Goal: Transaction & Acquisition: Purchase product/service

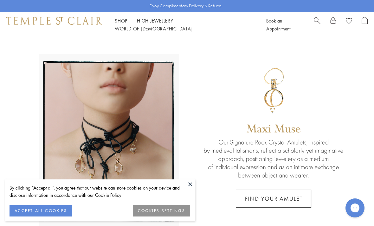
click at [190, 185] on button at bounding box center [190, 184] width 10 height 10
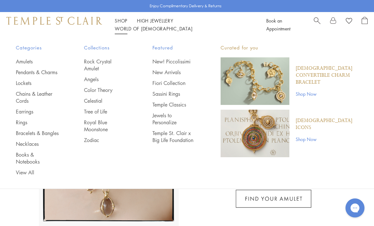
click at [27, 76] on link "Pendants & Charms" at bounding box center [37, 72] width 43 height 7
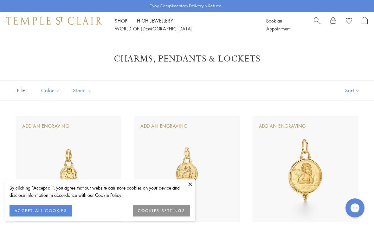
click at [188, 185] on button at bounding box center [190, 184] width 10 height 10
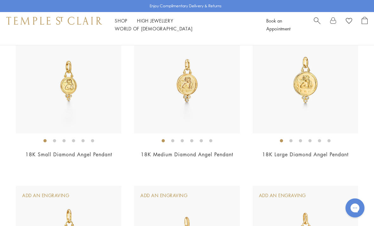
scroll to position [237, 0]
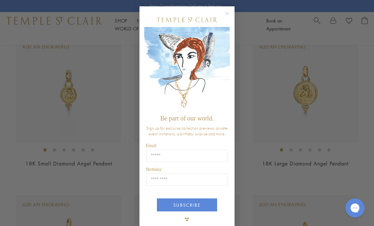
click at [228, 15] on circle "Close dialog" at bounding box center [227, 14] width 8 height 8
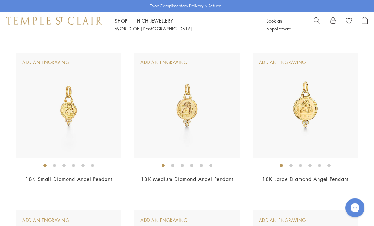
scroll to position [222, 0]
click at [302, 108] on img at bounding box center [306, 105] width 106 height 106
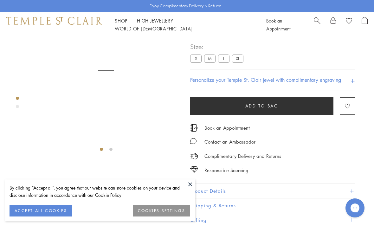
scroll to position [37, 0]
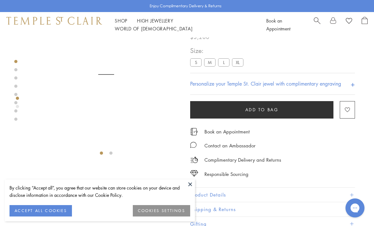
click at [189, 185] on button at bounding box center [190, 184] width 10 height 10
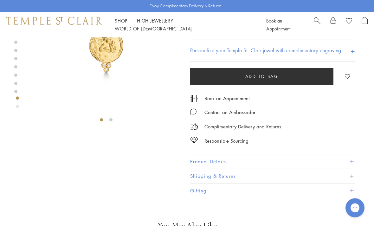
scroll to position [71, 0]
click at [195, 161] on button "Product Details" at bounding box center [272, 161] width 165 height 14
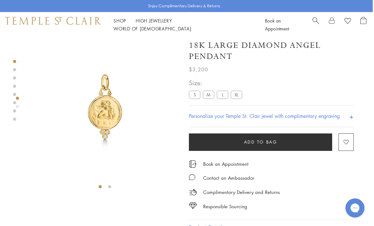
scroll to position [0, 1]
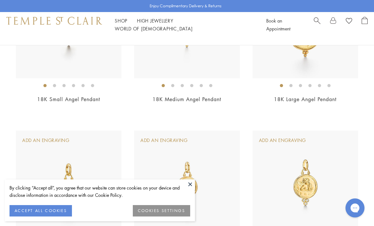
scroll to position [144, 0]
click at [190, 189] on button at bounding box center [190, 184] width 10 height 10
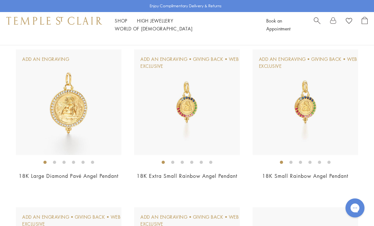
scroll to position [550, 0]
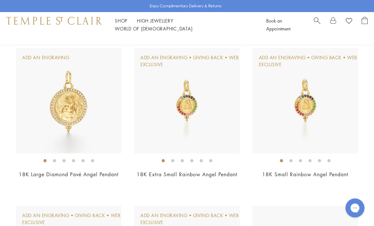
click at [66, 110] on img at bounding box center [69, 101] width 106 height 106
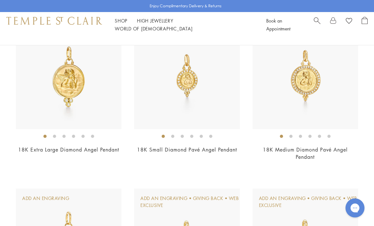
scroll to position [409, 0]
click at [306, 86] on img at bounding box center [306, 76] width 106 height 106
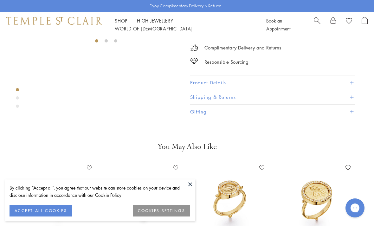
scroll to position [37, 0]
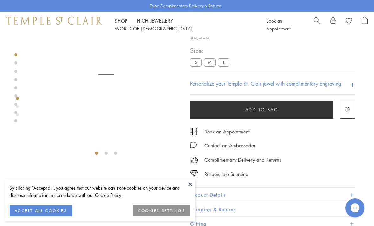
click at [188, 184] on button at bounding box center [190, 184] width 10 height 10
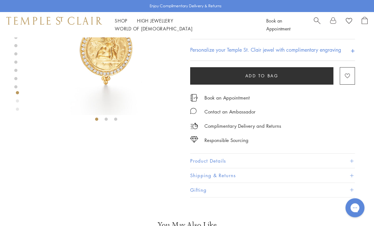
scroll to position [72, 0]
click at [191, 162] on button "Product Details" at bounding box center [272, 161] width 165 height 14
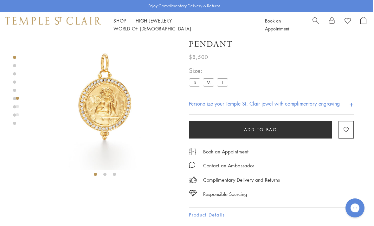
scroll to position [0, 1]
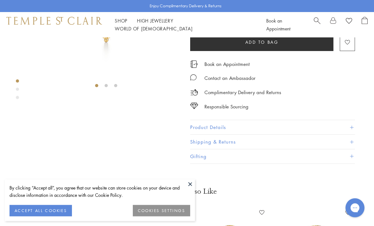
scroll to position [37, 0]
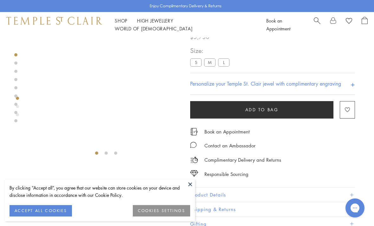
click at [189, 185] on button at bounding box center [190, 184] width 10 height 10
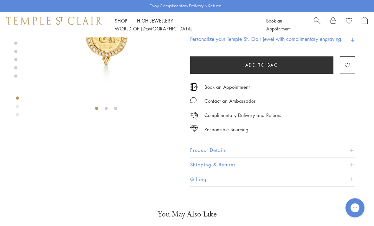
scroll to position [87, 0]
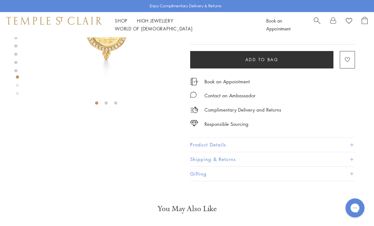
click at [196, 146] on button "Product Details" at bounding box center [272, 145] width 165 height 14
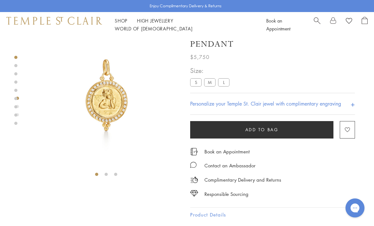
scroll to position [0, 0]
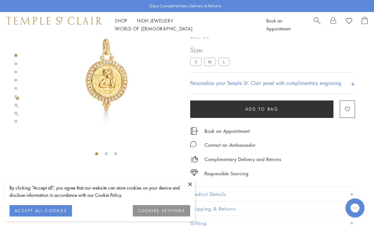
scroll to position [37, 0]
